Goal: Transaction & Acquisition: Book appointment/travel/reservation

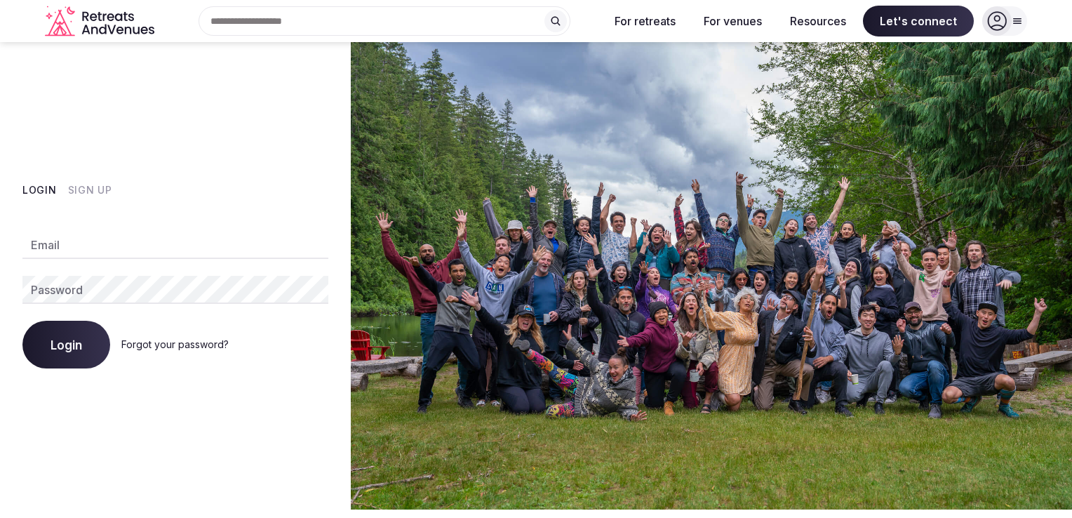
type input "**********"
click at [73, 338] on button "Login" at bounding box center [66, 345] width 88 height 48
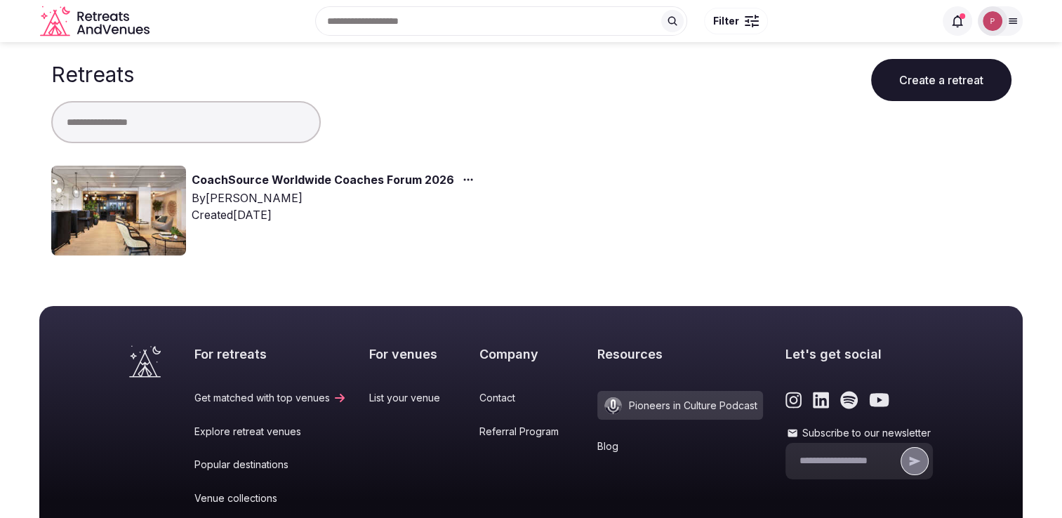
click at [365, 181] on link "CoachSource Worldwide Coaches Forum 2026" at bounding box center [323, 180] width 262 height 18
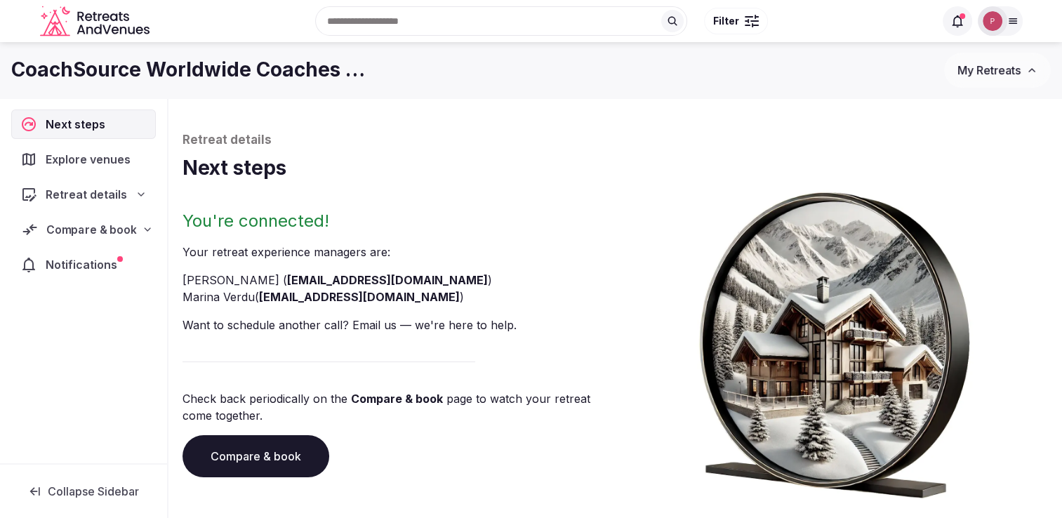
click at [90, 223] on span "Compare & book" at bounding box center [91, 229] width 90 height 17
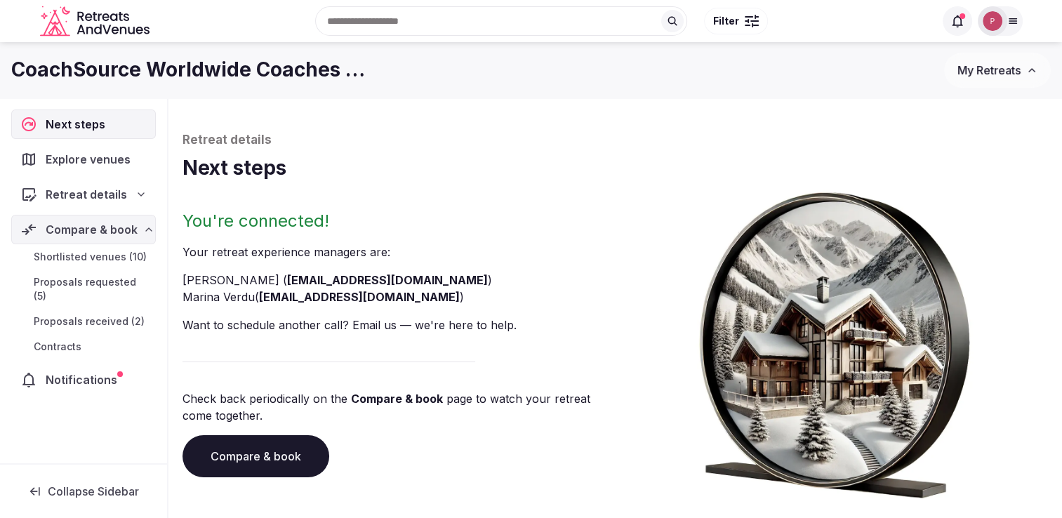
click at [79, 314] on span "Proposals received (2)" at bounding box center [89, 321] width 111 height 14
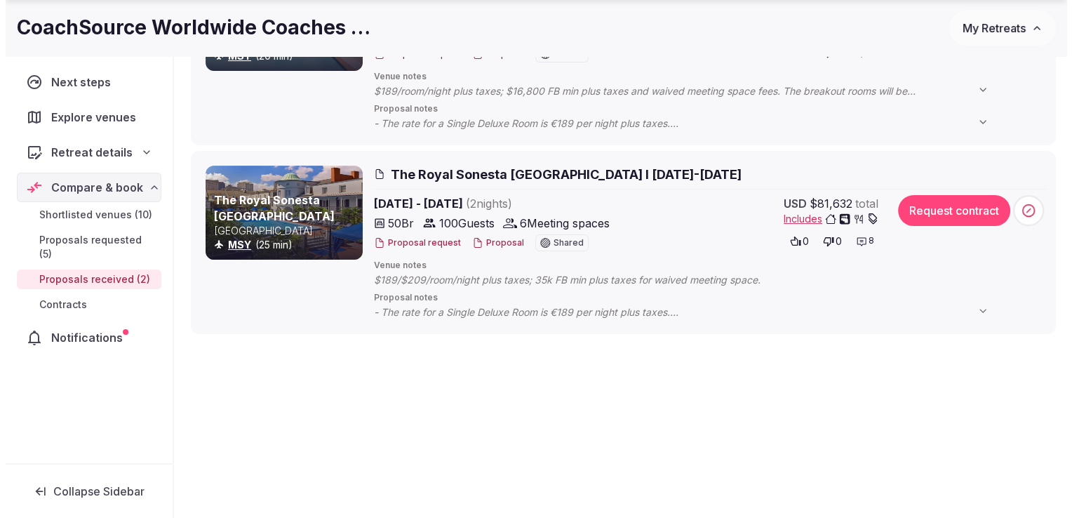
scroll to position [306, 0]
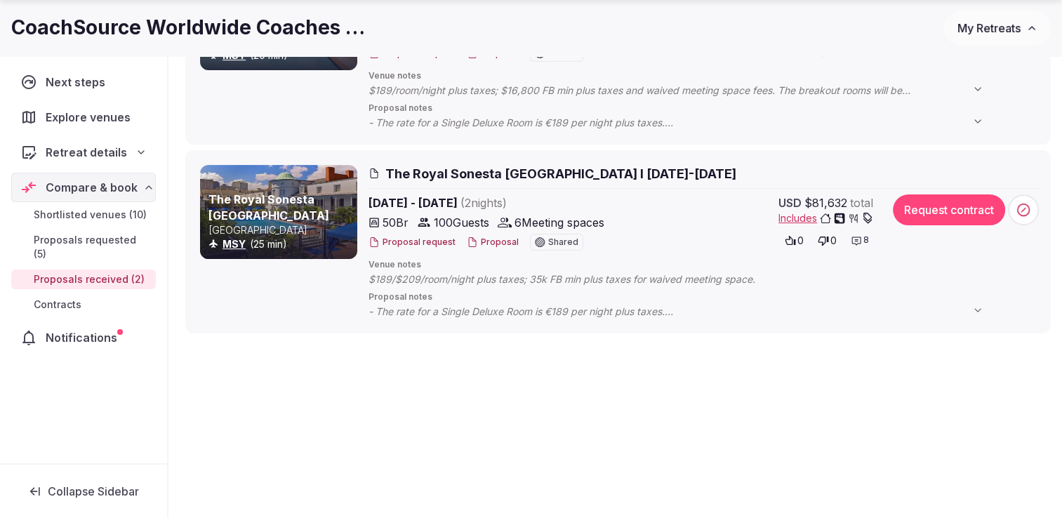
click at [616, 178] on span "The Royal Sonesta [GEOGRAPHIC_DATA] I [DATE]-[DATE]" at bounding box center [560, 174] width 351 height 18
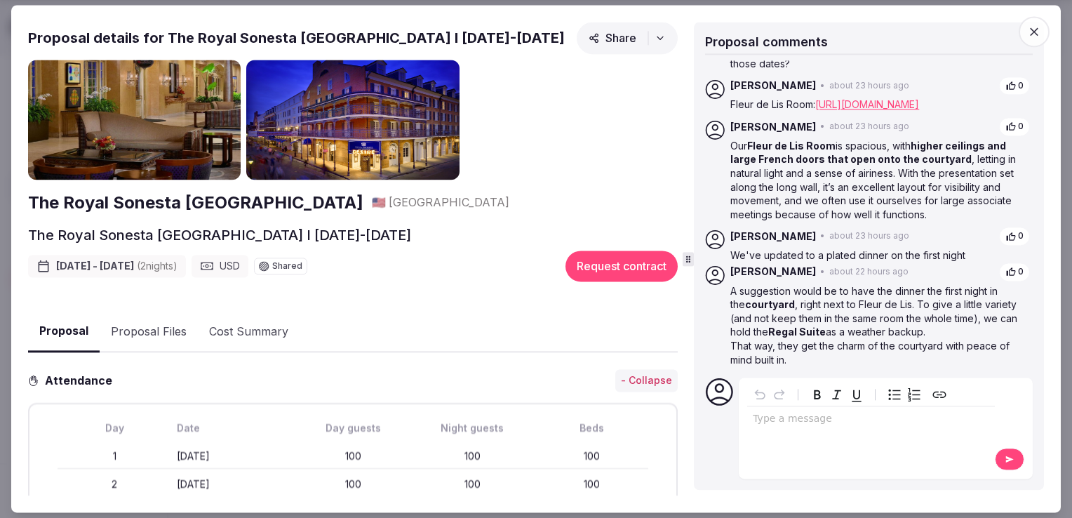
scroll to position [486, 0]
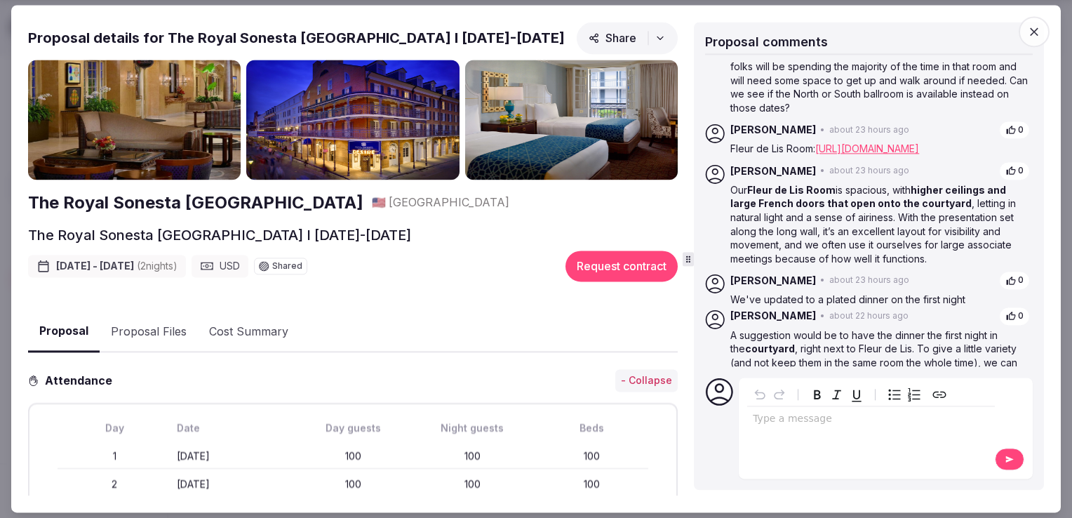
click at [841, 155] on link "https://visitingmedia.com/tt8/?ttid=royal-sonesta-new-orleans#/3d-model/0/2" at bounding box center [867, 149] width 104 height 12
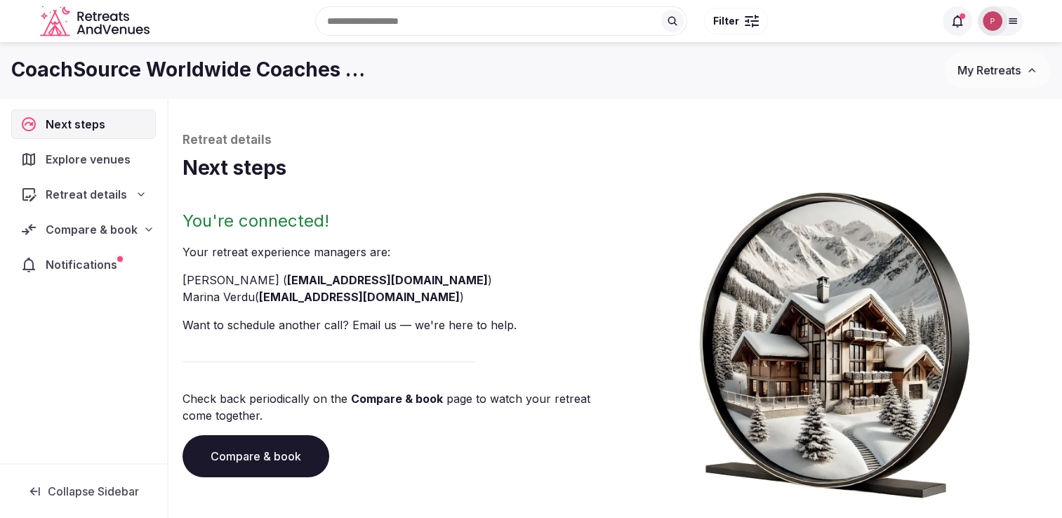
click at [997, 25] on img at bounding box center [992, 21] width 20 height 20
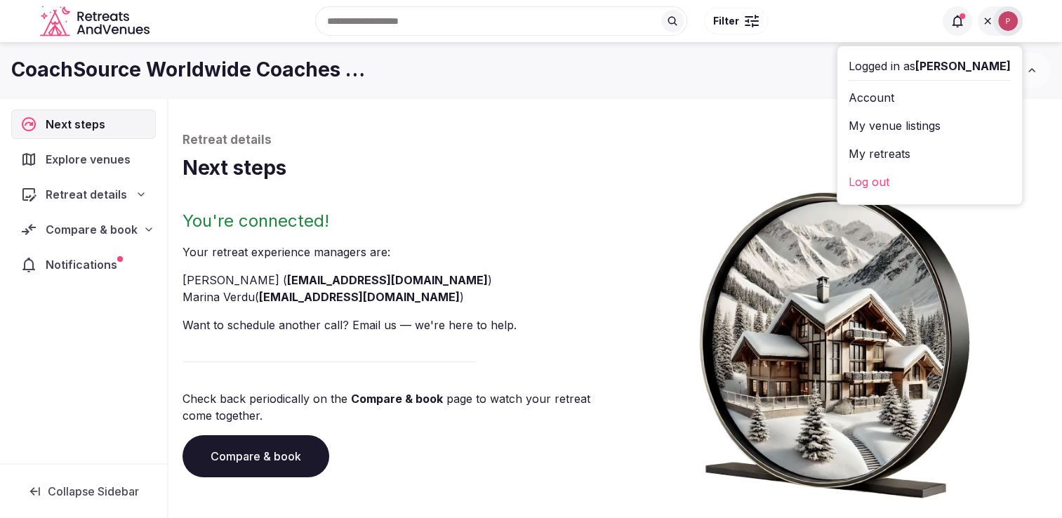
click at [921, 181] on link "Log out" at bounding box center [929, 182] width 162 height 22
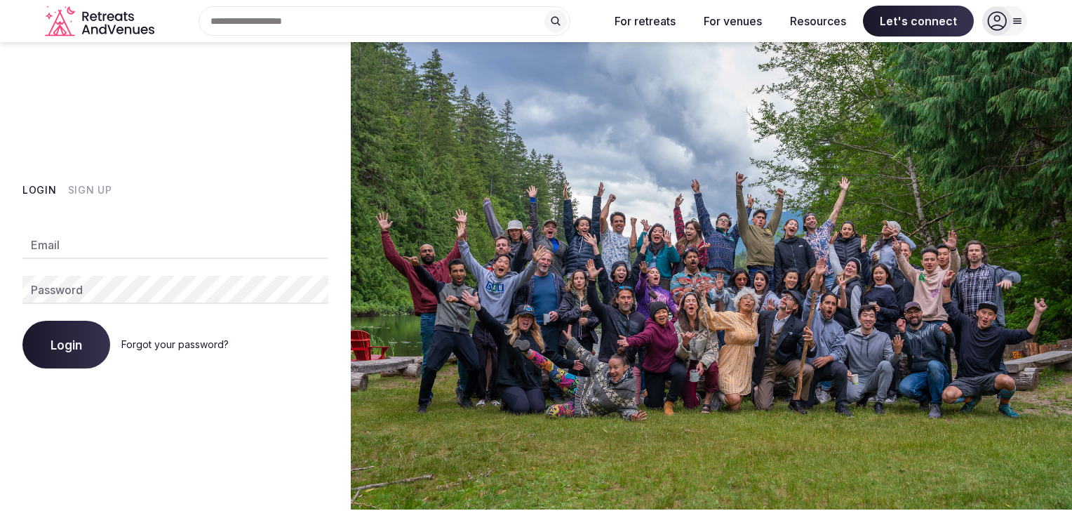
type input "**********"
click at [60, 355] on button "Login" at bounding box center [66, 345] width 88 height 48
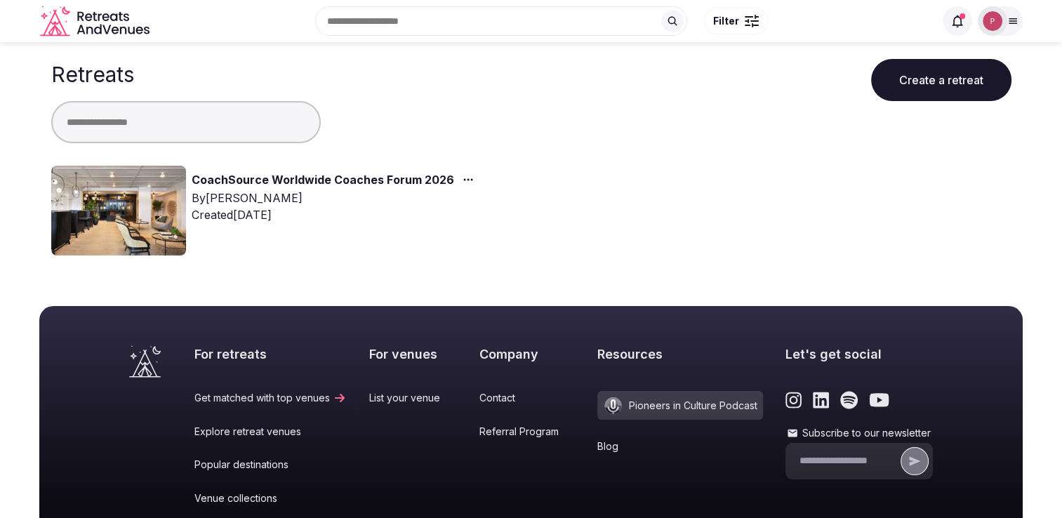
click at [362, 180] on link "CoachSource Worldwide Coaches Forum 2026" at bounding box center [323, 180] width 262 height 18
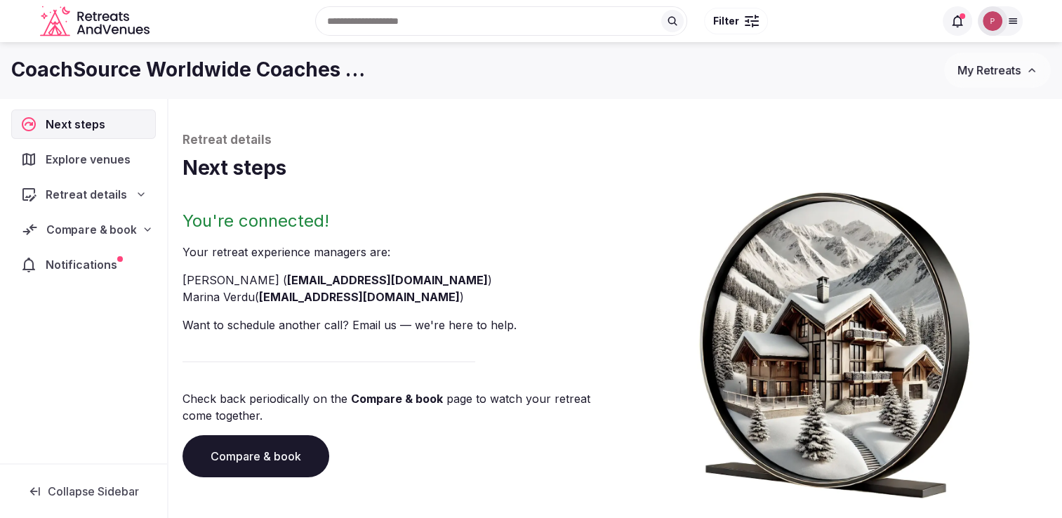
click at [76, 232] on span "Compare & book" at bounding box center [91, 229] width 90 height 17
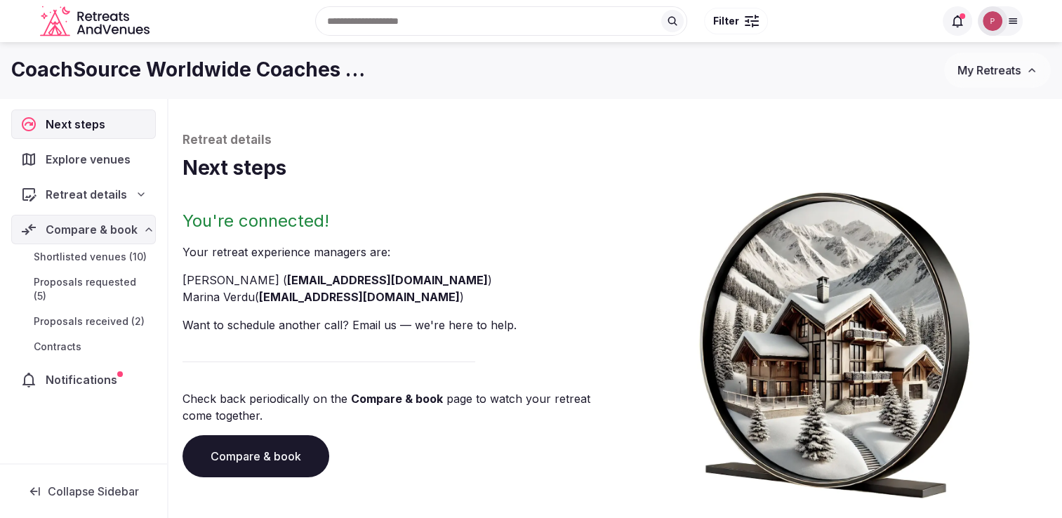
click at [102, 314] on span "Proposals received (2)" at bounding box center [89, 321] width 111 height 14
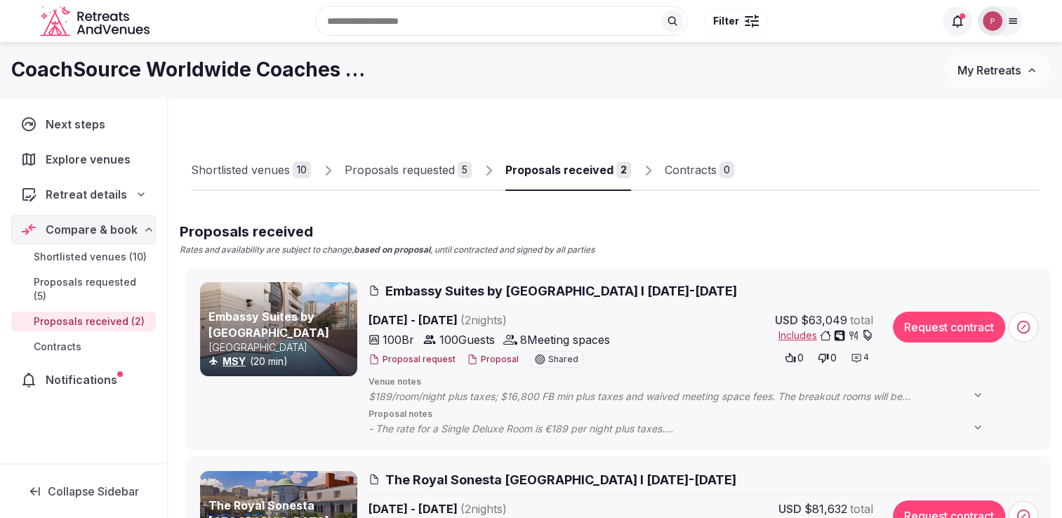
click at [992, 25] on img at bounding box center [992, 21] width 20 height 20
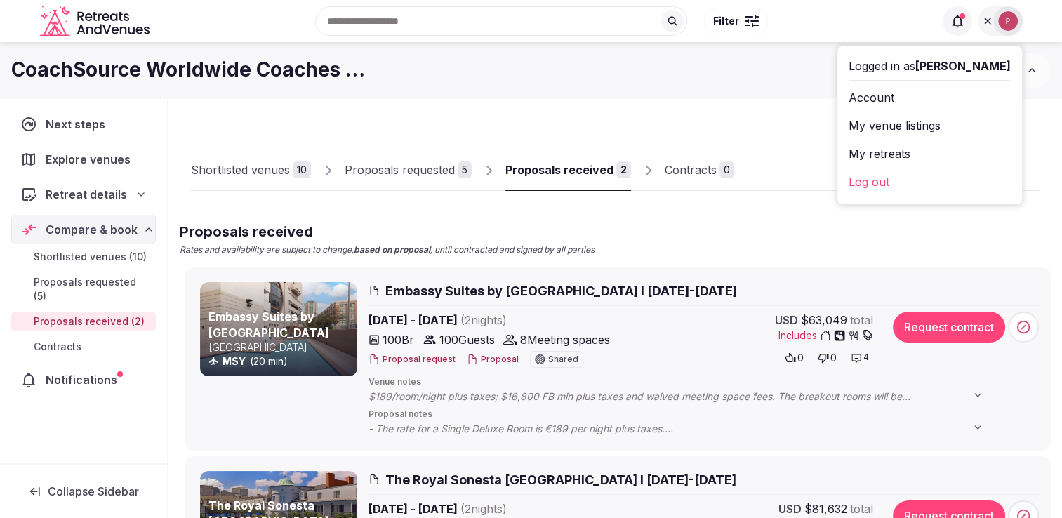
click at [919, 182] on link "Log out" at bounding box center [929, 182] width 162 height 22
